Goal: Transaction & Acquisition: Purchase product/service

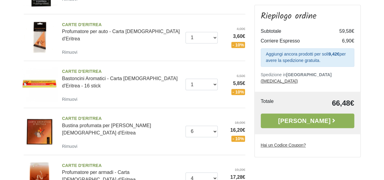
scroll to position [121, 0]
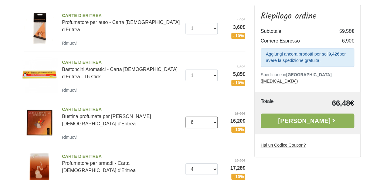
click at [215, 121] on select "0 ([GEOGRAPHIC_DATA]) 1 2 3 4 5 6 7 8 9 10 11 12 13 14 15 16" at bounding box center [202, 123] width 32 height 12
select select "7"
click at [186, 117] on select "0 ([GEOGRAPHIC_DATA]) 1 2 3 4 5 6 7 8 9 10 11 12 13 14 15 16" at bounding box center [202, 123] width 32 height 12
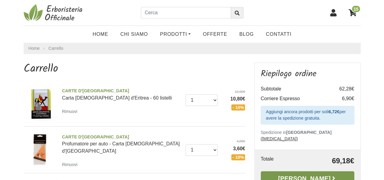
click at [295, 171] on link "Alla Cassa" at bounding box center [308, 178] width 94 height 15
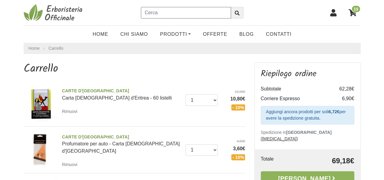
click at [170, 12] on input "text" at bounding box center [186, 13] width 90 height 12
type input "t"
drag, startPoint x: 210, startPoint y: 4, endPoint x: 165, endPoint y: 10, distance: 45.3
click at [165, 10] on input "ro" at bounding box center [186, 13] width 90 height 12
type input "rossetti lepo"
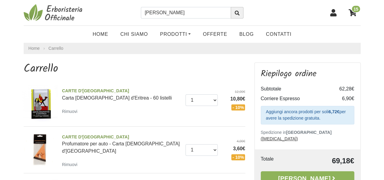
click at [235, 13] on icon "submit" at bounding box center [237, 13] width 5 height 5
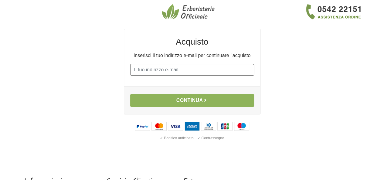
click at [196, 67] on input "E-mail" at bounding box center [192, 70] width 124 height 12
type input "[EMAIL_ADDRESS][DOMAIN_NAME]"
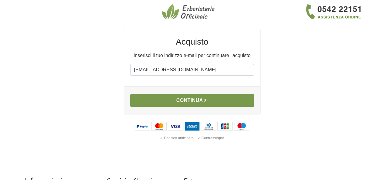
click at [182, 101] on button "Continua" at bounding box center [192, 100] width 124 height 13
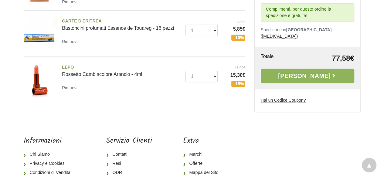
scroll to position [334, 0]
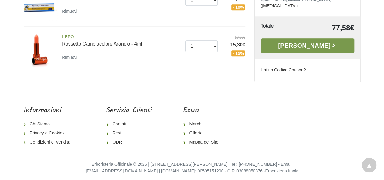
click at [304, 43] on link "Alla Cassa" at bounding box center [308, 45] width 94 height 15
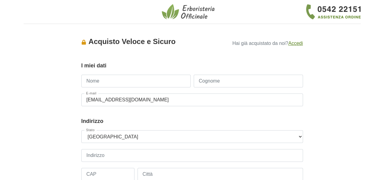
click at [115, 81] on input "Nome" at bounding box center [135, 81] width 109 height 13
type input "[PERSON_NAME]"
type input "3491729236"
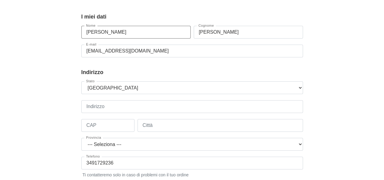
scroll to position [61, 0]
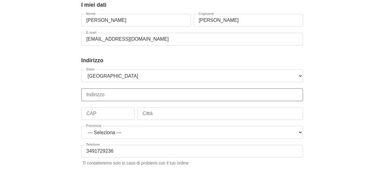
click at [128, 94] on input "Indirizzo" at bounding box center [192, 94] width 222 height 13
type input "[STREET_ADDRESS]"
type input "47923"
type input "[GEOGRAPHIC_DATA]"
select select "3923"
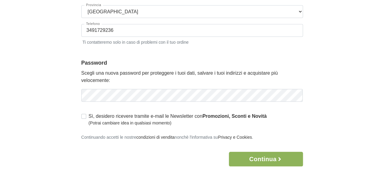
scroll to position [182, 0]
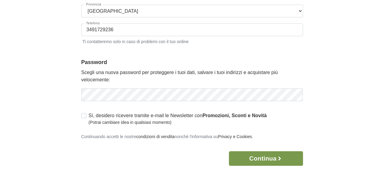
click at [256, 156] on button "Continua" at bounding box center [266, 158] width 74 height 15
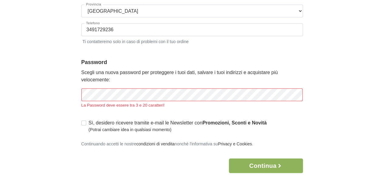
click at [55, 108] on div "Accesso × Accedi per completare il tuo acquisto più velocemente. E-mail paola.e…" at bounding box center [192, 10] width 346 height 326
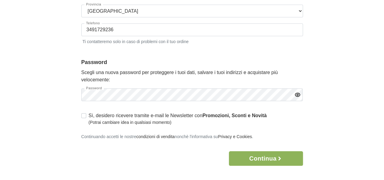
click at [297, 94] on icon "button" at bounding box center [298, 95] width 2 height 2
click at [297, 94] on icon "button" at bounding box center [297, 94] width 5 height 5
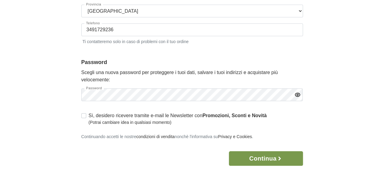
click at [258, 156] on button "Continua" at bounding box center [266, 158] width 74 height 15
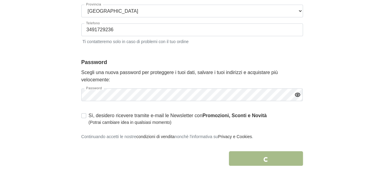
scroll to position [217, 0]
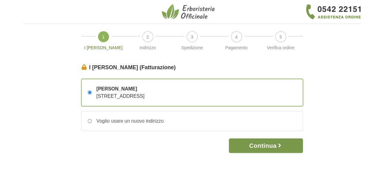
click at [268, 145] on button "Continua" at bounding box center [266, 145] width 74 height 15
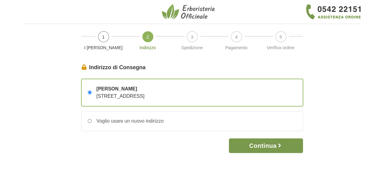
click at [254, 147] on button "Continua" at bounding box center [266, 145] width 74 height 15
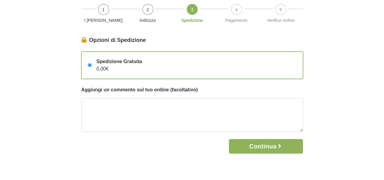
scroll to position [91, 0]
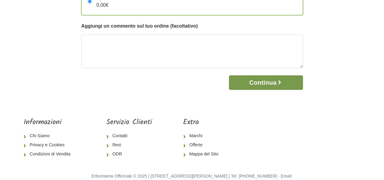
click at [268, 83] on button "Continua" at bounding box center [266, 82] width 74 height 15
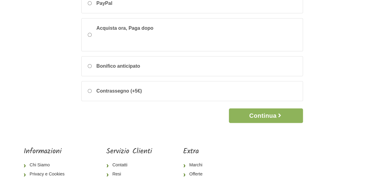
scroll to position [121, 0]
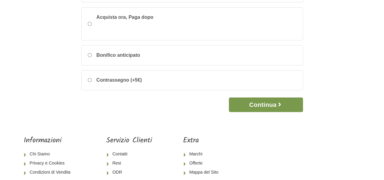
click at [267, 105] on button "Continua" at bounding box center [266, 104] width 74 height 15
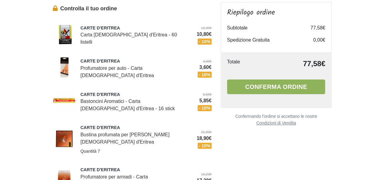
scroll to position [61, 0]
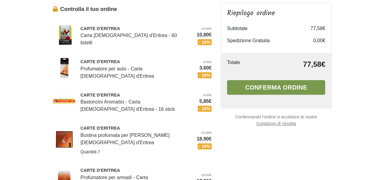
click at [273, 87] on button "Conferma ordine" at bounding box center [276, 87] width 98 height 15
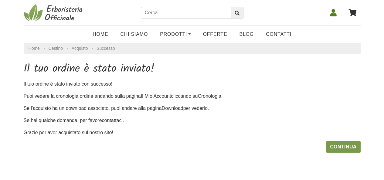
click at [350, 147] on link "Continua" at bounding box center [343, 147] width 35 height 12
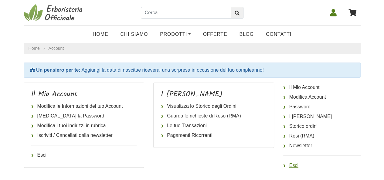
click at [292, 165] on link "Esci" at bounding box center [321, 166] width 77 height 10
